Goal: Obtain resource: Download file/media

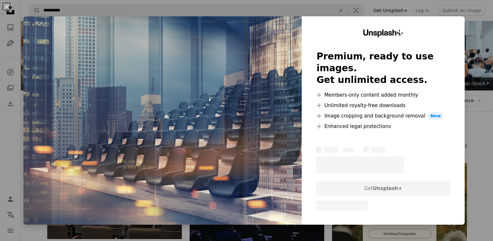
scroll to position [652, 0]
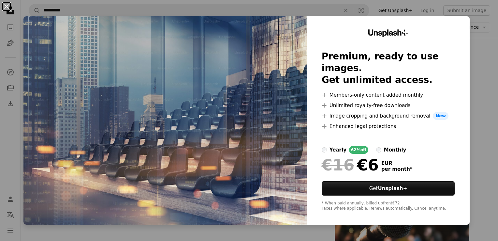
click at [8, 8] on button "An X shape" at bounding box center [7, 7] width 8 height 8
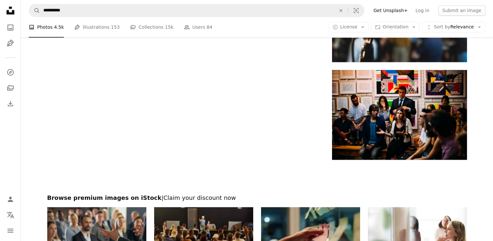
scroll to position [1056, 0]
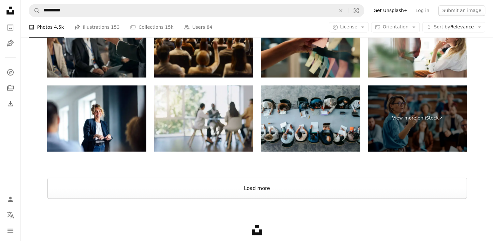
drag, startPoint x: 284, startPoint y: 183, endPoint x: 481, endPoint y: 152, distance: 199.3
click at [285, 183] on button "Load more" at bounding box center [257, 187] width 420 height 21
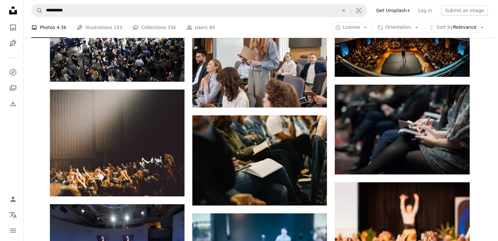
scroll to position [391, 0]
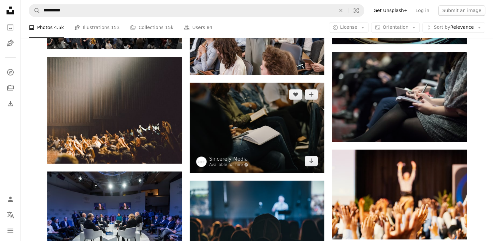
click at [235, 115] on img at bounding box center [257, 127] width 135 height 90
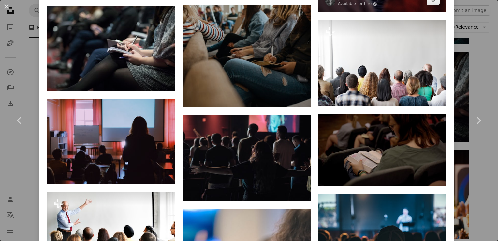
scroll to position [717, 0]
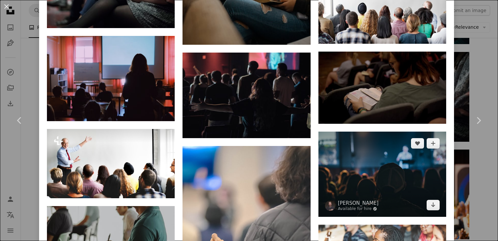
click at [403, 166] on img at bounding box center [382, 173] width 128 height 85
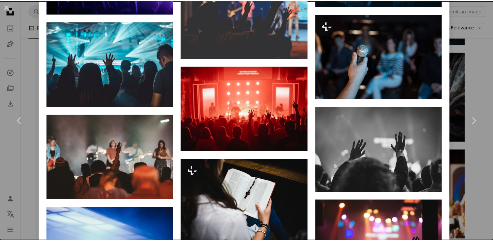
scroll to position [2284, 0]
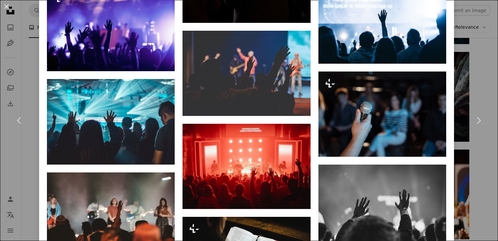
drag, startPoint x: 15, startPoint y: 2, endPoint x: 0, endPoint y: 8, distance: 16.6
click at [12, 3] on div "An X shape Chevron left Chevron right [PERSON_NAME] Available for hire A checkm…" at bounding box center [249, 120] width 498 height 241
